Goal: Task Accomplishment & Management: Use online tool/utility

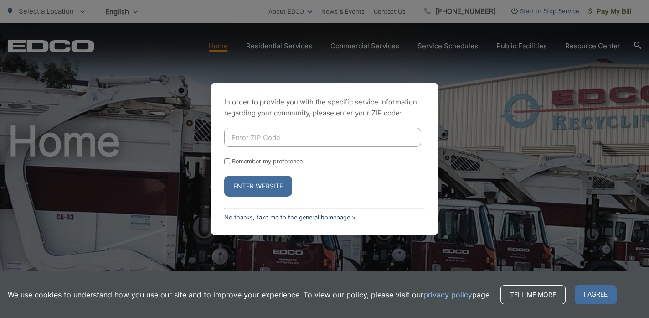
click at [238, 216] on link "No thanks, take me to the general homepage >" at bounding box center [289, 217] width 131 height 7
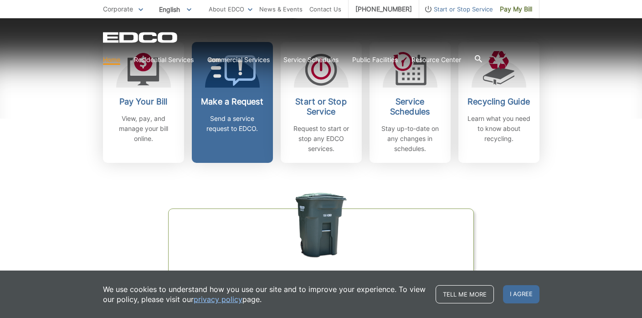
scroll to position [416, 0]
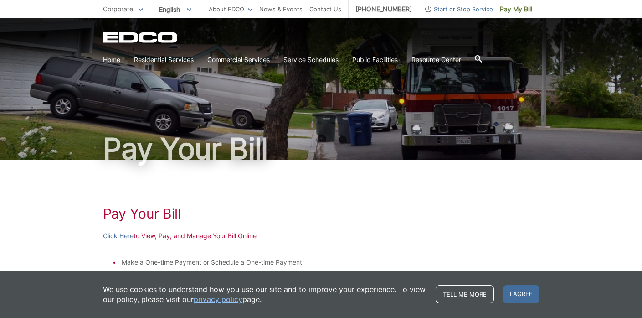
scroll to position [196, 0]
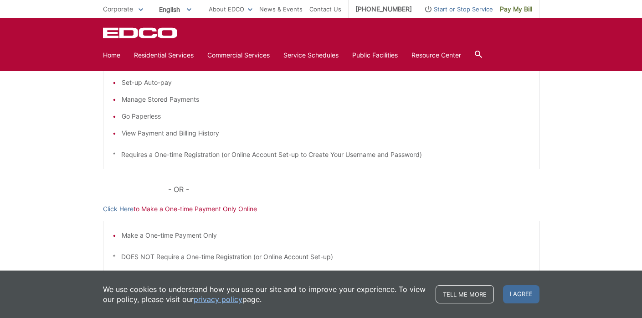
click at [103, 44] on link "Click Here" at bounding box center [118, 39] width 31 height 10
